Goal: Navigation & Orientation: Go to known website

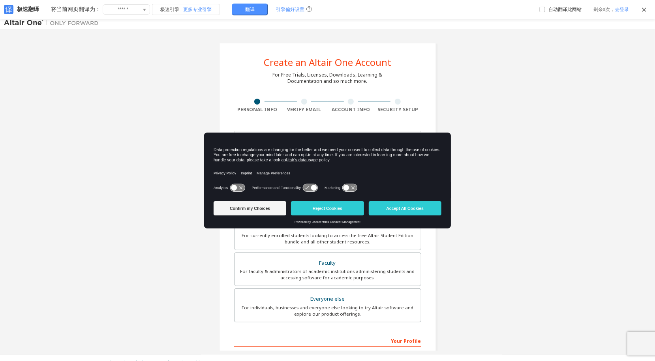
click at [27, 22] on img at bounding box center [53, 23] width 99 height 8
drag, startPoint x: 411, startPoint y: 208, endPoint x: 418, endPoint y: 205, distance: 7.9
click at [411, 208] on button "Accept All Cookies" at bounding box center [405, 208] width 73 height 14
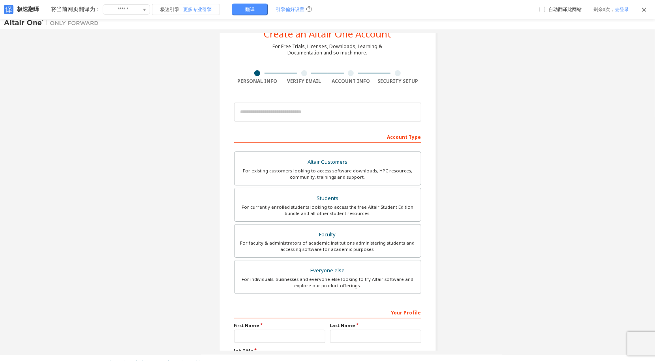
scroll to position [39, 0]
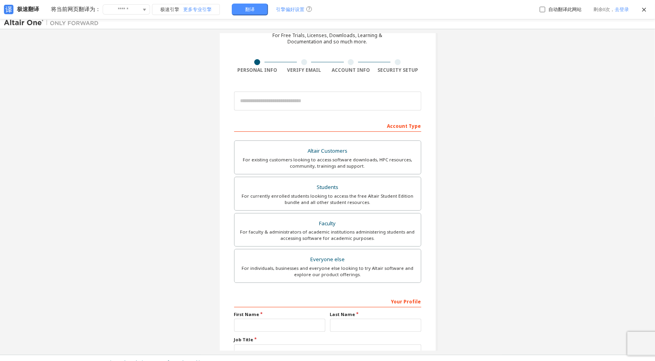
click at [6, 21] on img at bounding box center [53, 23] width 99 height 8
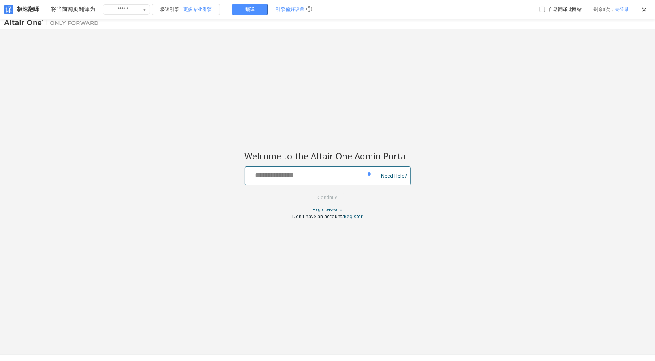
click at [267, 176] on input "text" at bounding box center [312, 173] width 129 height 11
drag, startPoint x: 159, startPoint y: 171, endPoint x: 159, endPoint y: 196, distance: 24.5
click at [159, 171] on div "Welcome to the Altair One Admin Portal Need Help? Please make sure that you pro…" at bounding box center [327, 192] width 647 height 318
